Goal: Information Seeking & Learning: Learn about a topic

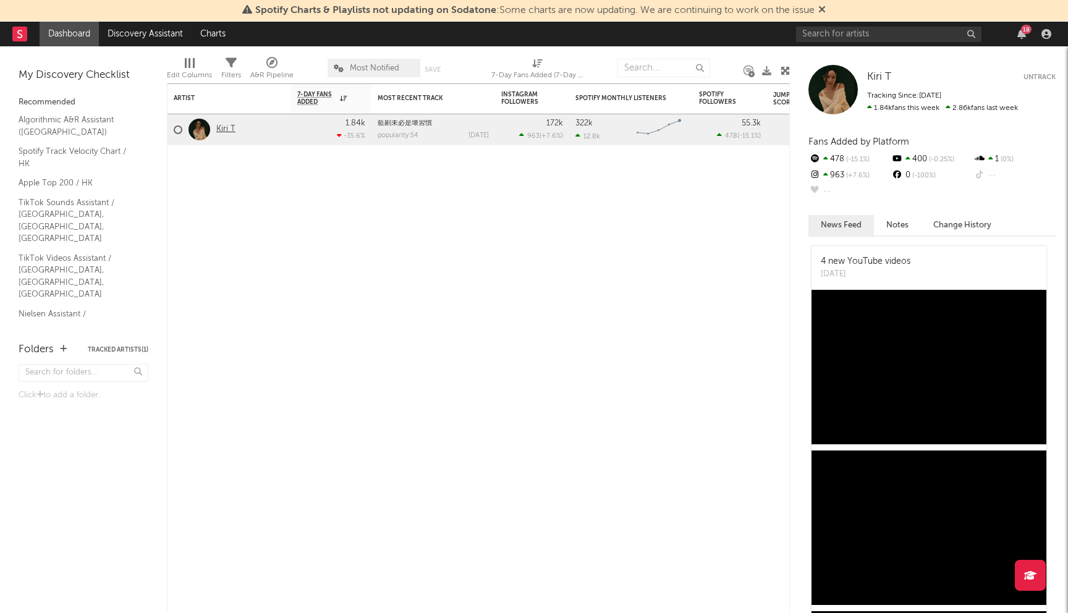
click at [229, 129] on link "Kiri T" at bounding box center [225, 129] width 19 height 11
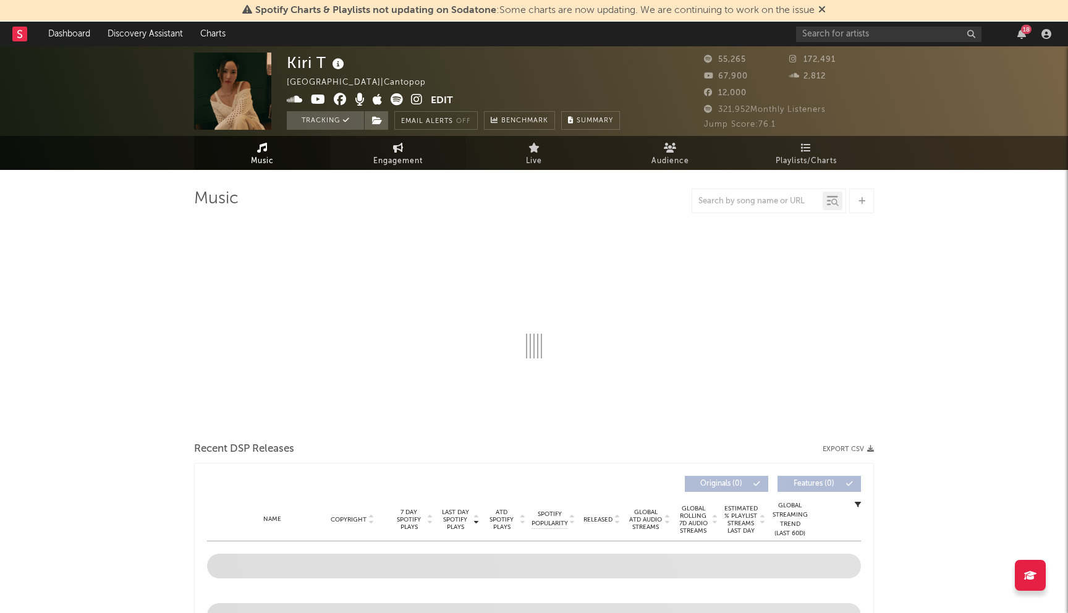
click at [385, 151] on link "Engagement" at bounding box center [398, 153] width 136 height 34
select select "1w"
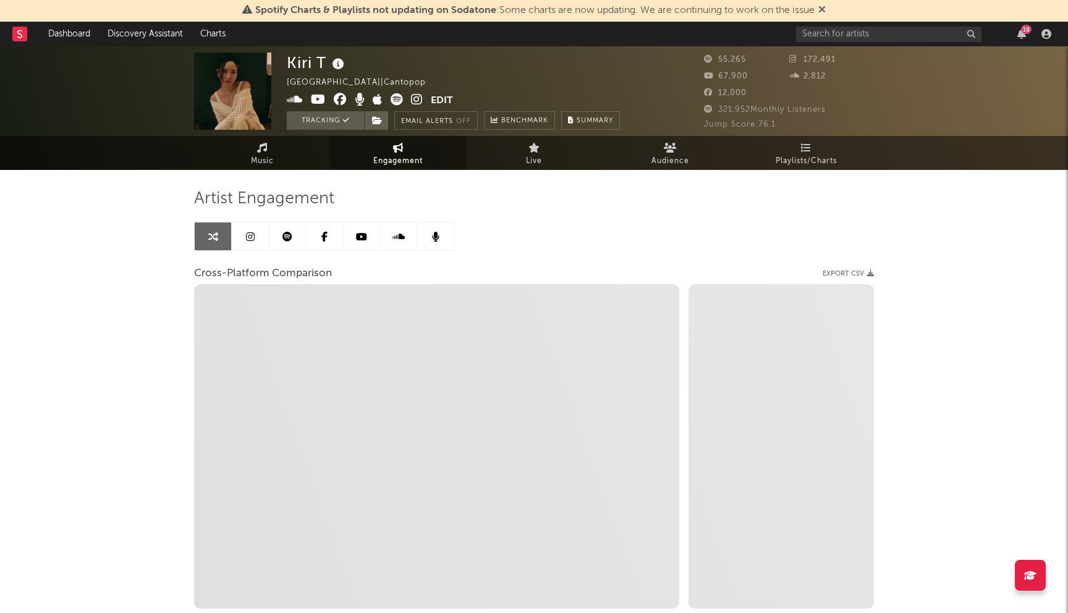
click at [250, 240] on icon at bounding box center [250, 237] width 9 height 10
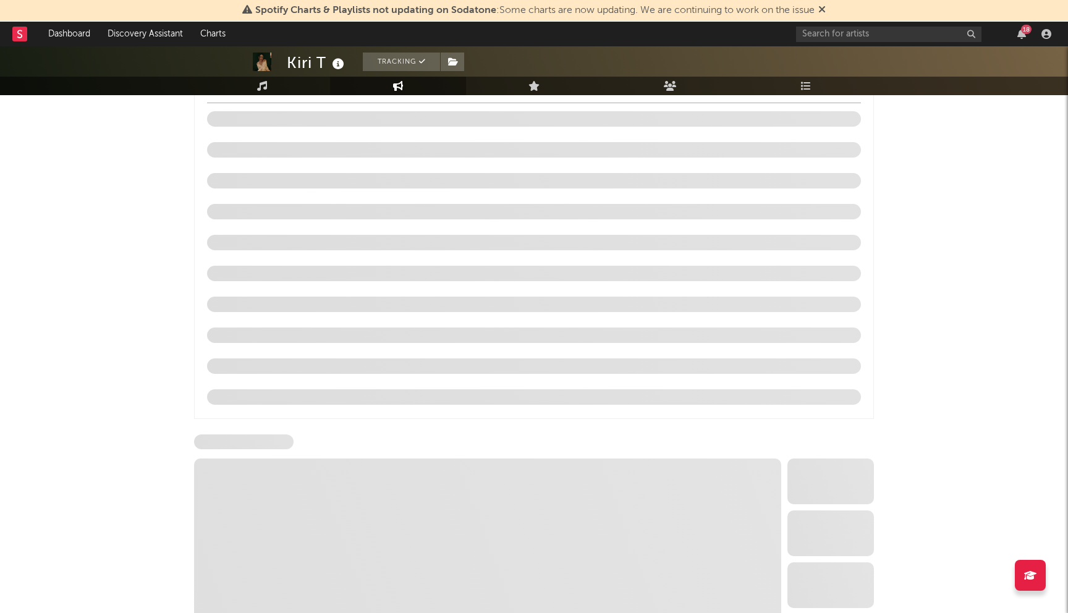
scroll to position [1232, 0]
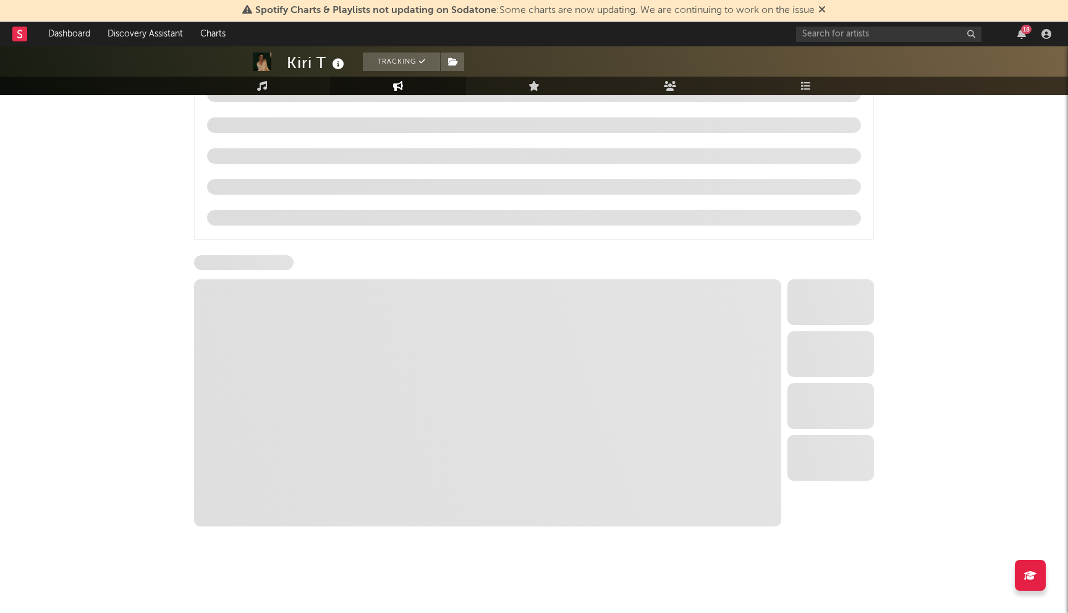
select select "6m"
